Goal: Information Seeking & Learning: Find specific fact

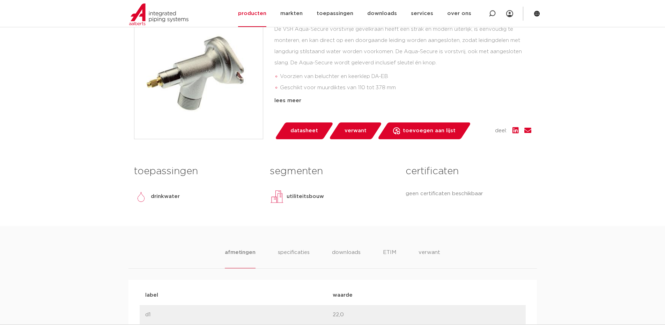
scroll to position [179, 0]
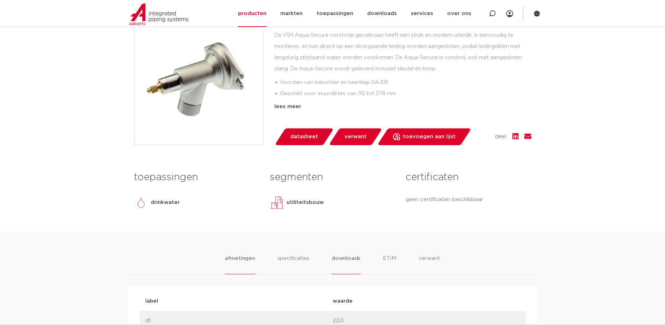
click at [338, 261] on li "downloads" at bounding box center [346, 264] width 29 height 20
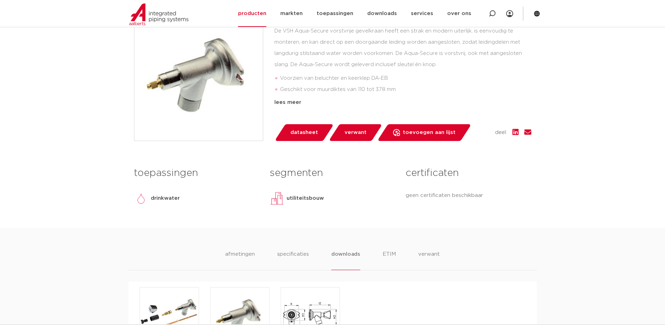
scroll to position [354, 0]
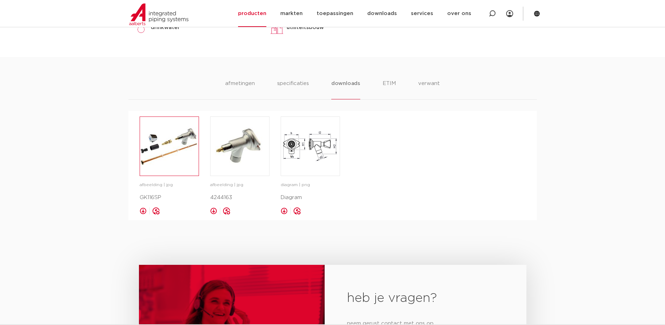
click at [147, 151] on img at bounding box center [169, 146] width 59 height 59
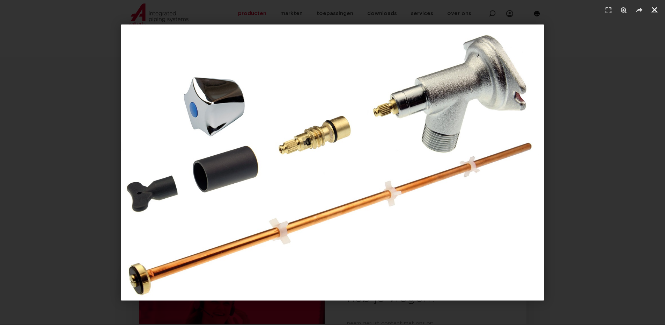
click at [658, 11] on icon "Sluiten (Esc)" at bounding box center [654, 9] width 7 height 7
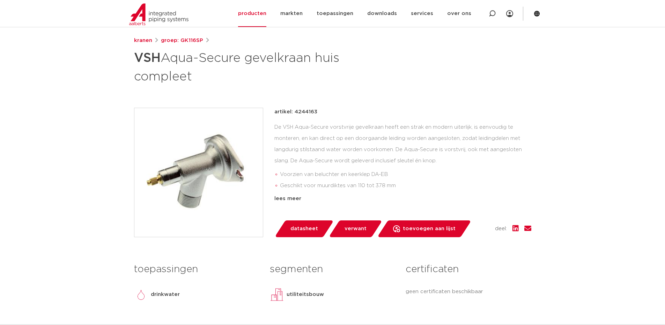
scroll to position [0, 0]
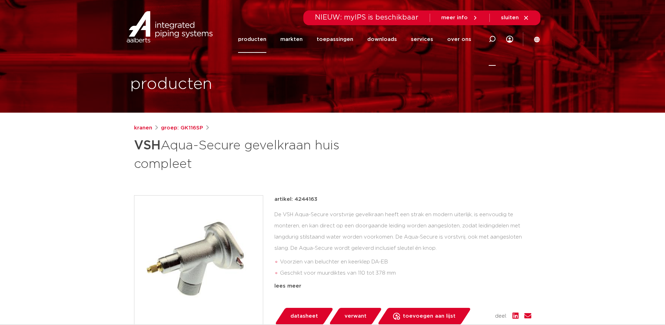
click at [491, 37] on icon at bounding box center [492, 39] width 8 height 8
type input "aqua-secure"
click button "Zoeken" at bounding box center [0, 0] width 0 height 0
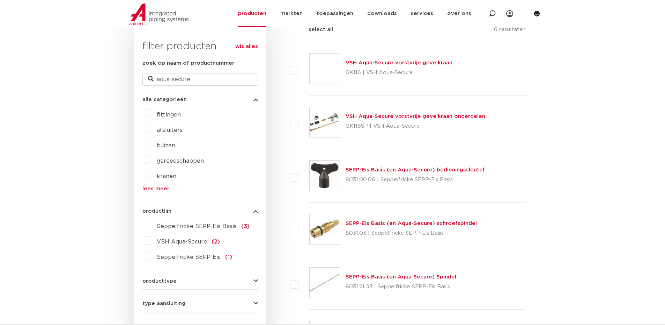
click at [408, 221] on link "SEPP-Eis Basis (en Aqua-Secure) schroefspindel" at bounding box center [411, 222] width 131 height 5
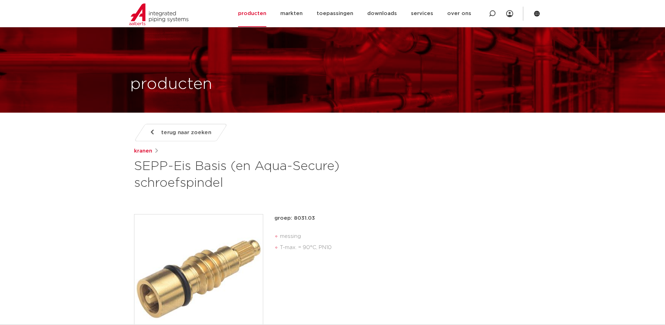
scroll to position [70, 0]
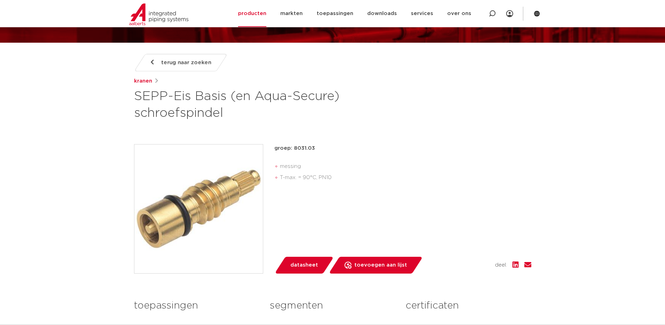
drag, startPoint x: 292, startPoint y: 146, endPoint x: 313, endPoint y: 149, distance: 21.1
click at [313, 149] on p "groep: 8031.03" at bounding box center [403, 148] width 257 height 8
copy p "8031.03"
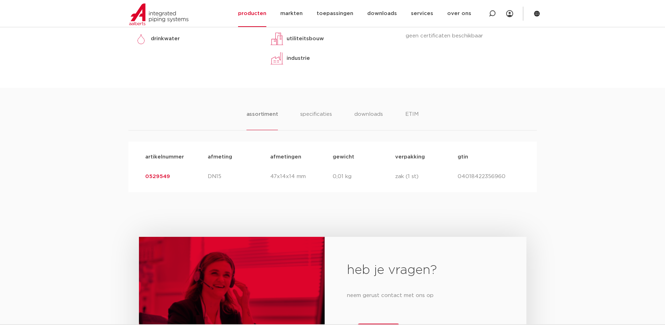
scroll to position [384, 0]
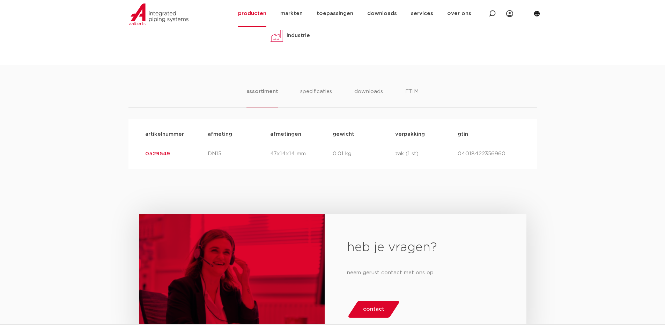
click at [471, 150] on p "04018422356960" at bounding box center [489, 154] width 63 height 8
copy p "04018422356960"
drag, startPoint x: 173, startPoint y: 151, endPoint x: 146, endPoint y: 155, distance: 27.1
click at [146, 155] on p "0529549" at bounding box center [176, 154] width 63 height 8
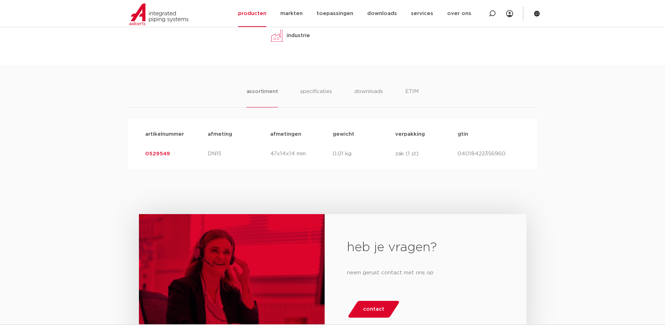
copy link "0529549"
drag, startPoint x: 519, startPoint y: 152, endPoint x: 458, endPoint y: 150, distance: 61.1
click at [458, 150] on p "04018422356960" at bounding box center [489, 154] width 63 height 8
copy p "04018422356960"
drag, startPoint x: 179, startPoint y: 155, endPoint x: 146, endPoint y: 153, distance: 33.2
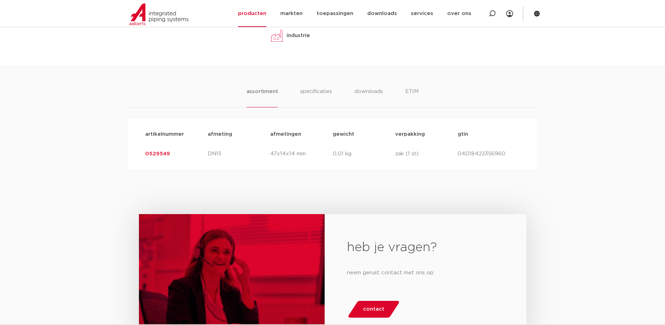
click at [146, 153] on p "0529549" at bounding box center [176, 154] width 63 height 8
copy link "0529549"
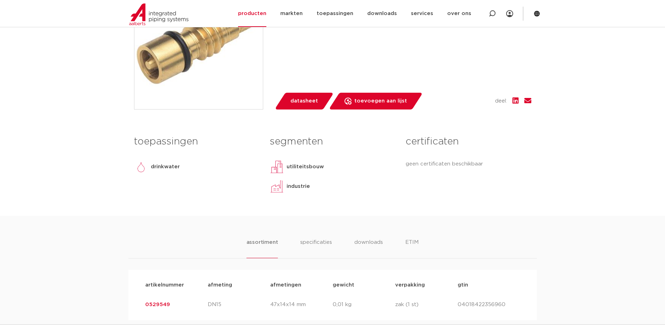
scroll to position [314, 0]
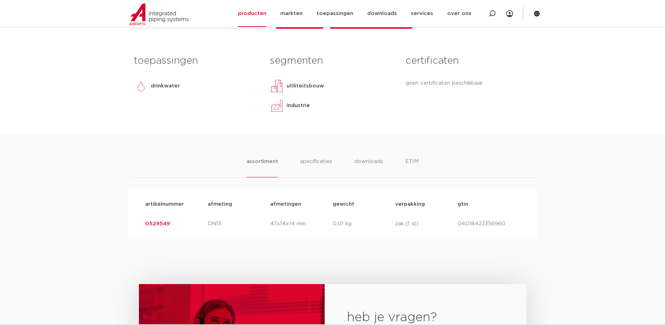
drag, startPoint x: 515, startPoint y: 225, endPoint x: 454, endPoint y: 224, distance: 60.8
click at [454, 224] on div "artikelnummer 0529549 afmeting DN15 afmetingen 47x14x14 mm gewicht 0,01 kg verp…" at bounding box center [333, 224] width 386 height 20
copy div "gtin 04018422356960"
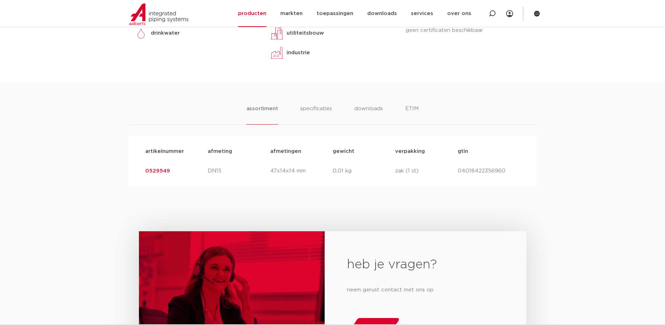
scroll to position [384, 0]
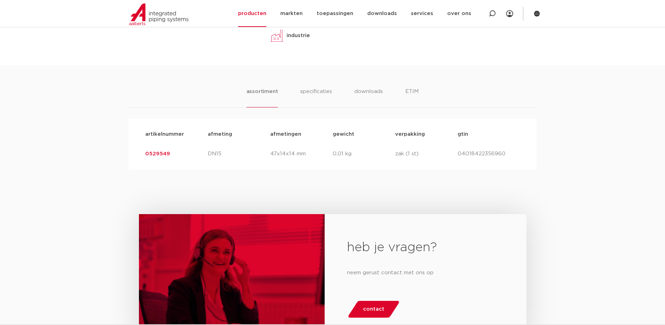
click at [163, 152] on link "0529549" at bounding box center [157, 153] width 25 height 5
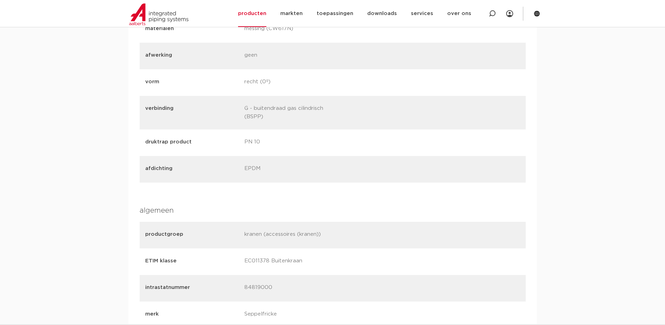
scroll to position [699, 0]
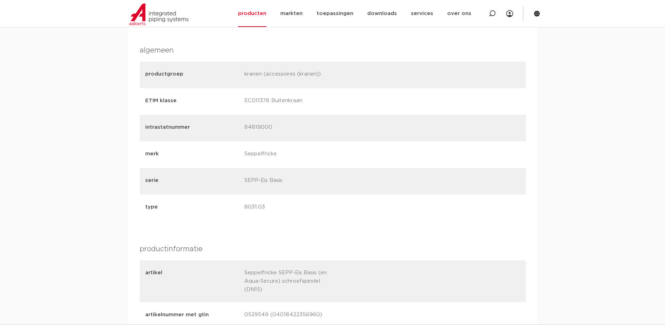
click at [258, 127] on p "84819000" at bounding box center [292, 128] width 94 height 10
copy p "84819000"
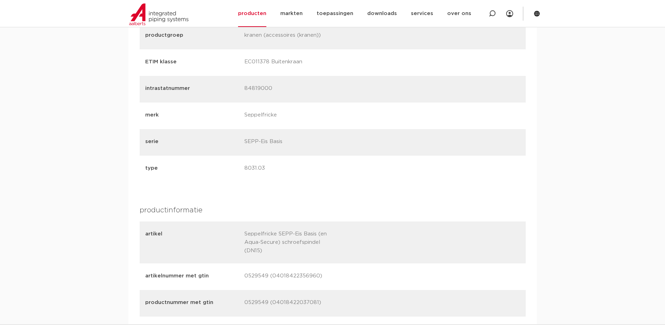
scroll to position [838, 0]
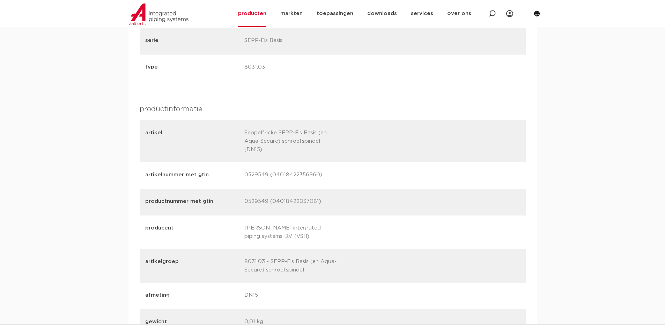
click at [262, 204] on p "0529549 (04018422037081)" at bounding box center [292, 202] width 94 height 10
copy p "0529549"
drag, startPoint x: 272, startPoint y: 199, endPoint x: 316, endPoint y: 200, distance: 44.4
click at [316, 200] on p "0529549 (04018422037081)" at bounding box center [292, 202] width 94 height 10
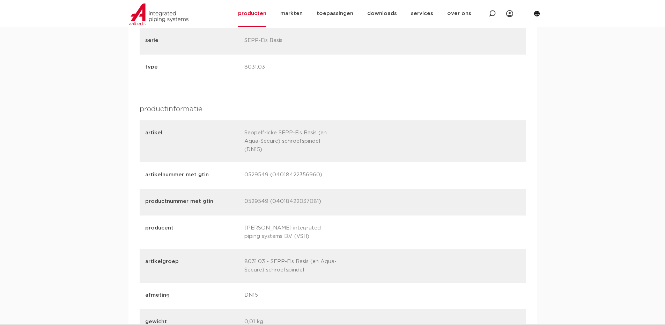
copy p "04018422037081"
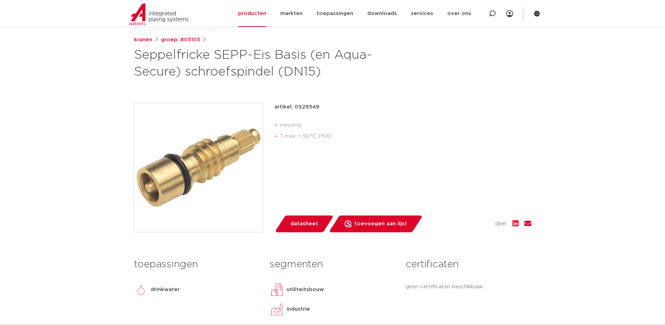
scroll to position [105, 0]
